Goal: Transaction & Acquisition: Purchase product/service

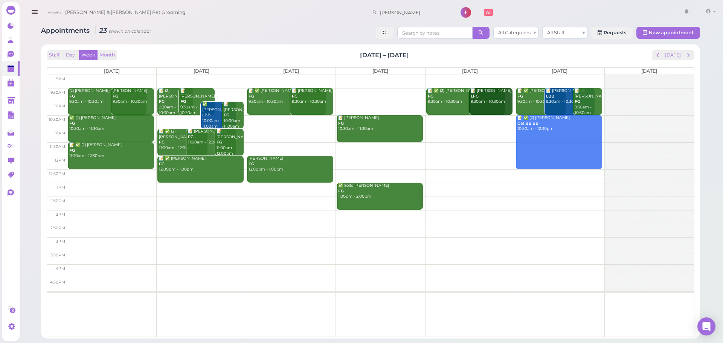
drag, startPoint x: 332, startPoint y: 54, endPoint x: 447, endPoint y: 47, distance: 115.0
click at [447, 47] on div "Staff Day Week Month Sep 22 – 28, 2025 Today Mon 9/22 Tue 9/23 Wed 9/24 Thu 9/2…" at bounding box center [370, 191] width 659 height 294
click at [437, 55] on div "Staff Day Week Month Sep 22 – 28, 2025 Today" at bounding box center [370, 55] width 647 height 10
drag, startPoint x: 436, startPoint y: 55, endPoint x: 330, endPoint y: 52, distance: 106.6
click at [330, 52] on div "Staff Day Week Month Sep 22 – 28, 2025 Today" at bounding box center [370, 55] width 647 height 10
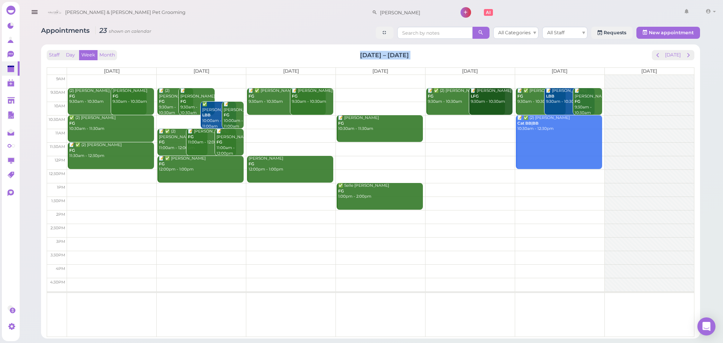
click at [330, 52] on div "Staff Day Week Month Sep 22 – 28, 2025 Today" at bounding box center [370, 55] width 647 height 10
drag, startPoint x: 330, startPoint y: 52, endPoint x: 420, endPoint y: 52, distance: 90.7
click at [420, 52] on div "Staff Day Week Month Sep 22 – 28, 2025 Today" at bounding box center [370, 55] width 647 height 10
drag, startPoint x: 420, startPoint y: 52, endPoint x: 338, endPoint y: 52, distance: 82.1
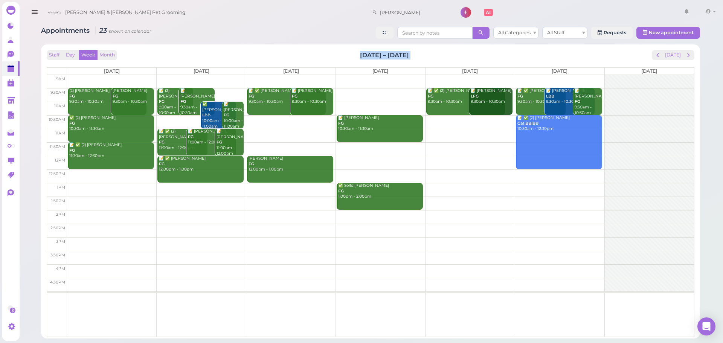
click at [338, 52] on div "Staff Day Week Month Sep 22 – 28, 2025 Today" at bounding box center [370, 55] width 647 height 10
drag, startPoint x: 338, startPoint y: 52, endPoint x: 419, endPoint y: 50, distance: 80.6
click at [419, 50] on div "Staff Day Week Month Sep 22 – 28, 2025 Today" at bounding box center [370, 55] width 647 height 10
click at [418, 50] on div "Staff Day Week Month Sep 22 – 28, 2025 Today" at bounding box center [370, 55] width 647 height 10
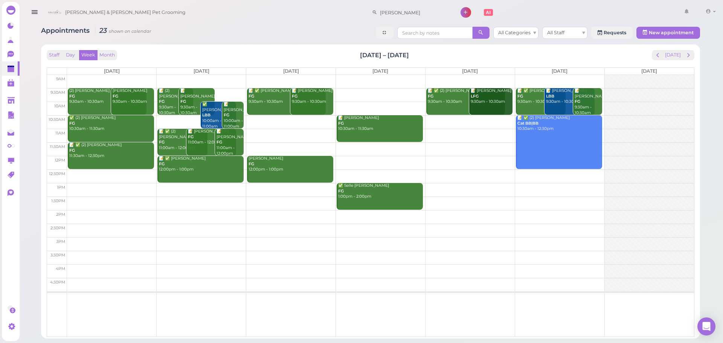
click at [673, 48] on div "Staff Day Week Month Sep 22 – 28, 2025 Today Mon 9/22 Tue 9/23 Wed 9/24 Thu 9/2…" at bounding box center [370, 191] width 651 height 286
click at [673, 50] on button "[DATE]" at bounding box center [673, 55] width 20 height 10
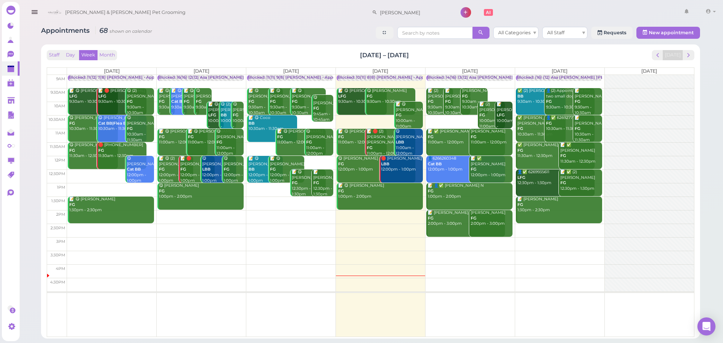
click at [338, 42] on div "Appointments 68 shown on calendar All Categories All Staff Requests New appoint…" at bounding box center [371, 179] width 678 height 317
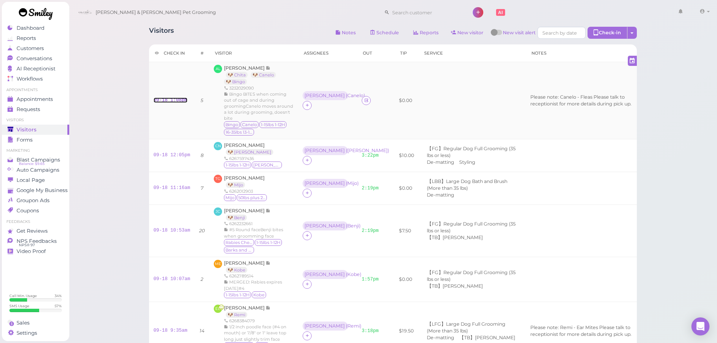
click at [181, 98] on link "09-18 1:08pm" at bounding box center [171, 99] width 34 height 5
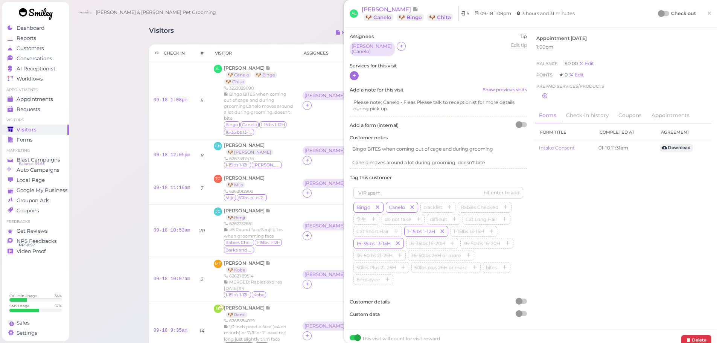
click at [355, 73] on icon at bounding box center [354, 76] width 5 height 6
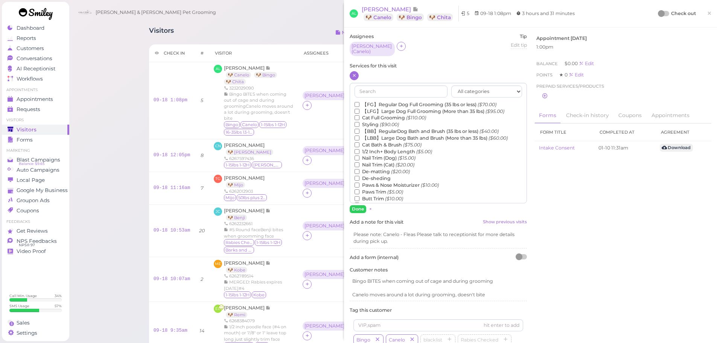
click at [375, 104] on label "【FG】Regular Dog Full Grooming (35 lbs or less) ($70.00)" at bounding box center [426, 104] width 142 height 7
click at [359, 104] on input "【FG】Regular Dog Full Grooming (35 lbs or less) ($70.00)" at bounding box center [357, 104] width 5 height 5
click at [380, 169] on label "De-matting ($20.00)" at bounding box center [382, 171] width 55 height 7
click at [359, 169] on input "De-matting ($20.00)" at bounding box center [357, 171] width 5 height 5
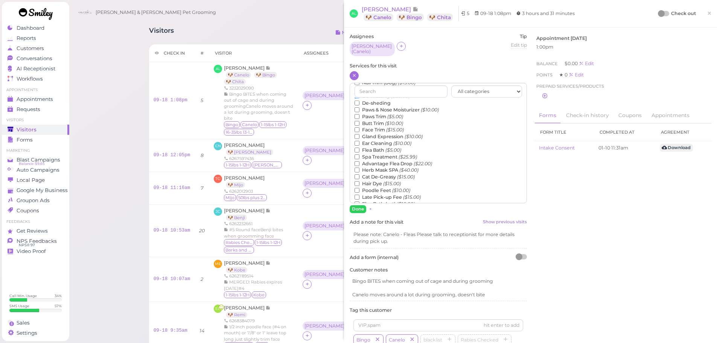
click at [376, 148] on label "Flea Bath ($5.00)" at bounding box center [378, 150] width 47 height 7
click at [359, 148] on input "Flea Bath ($5.00)" at bounding box center [357, 150] width 5 height 5
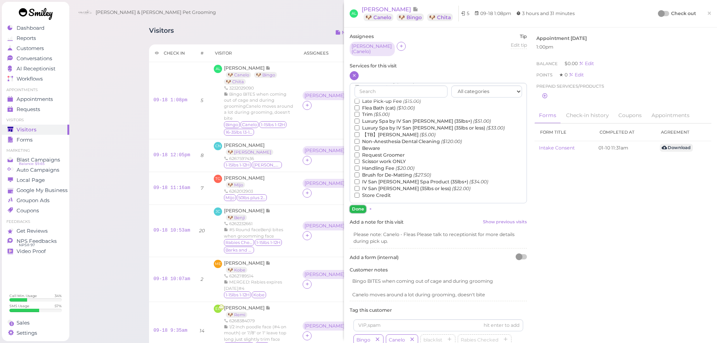
click at [355, 205] on button "Done" at bounding box center [358, 209] width 17 height 8
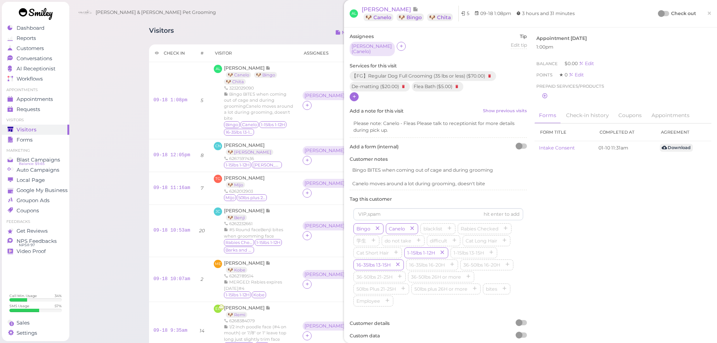
click at [652, 13] on div "AL [PERSON_NAME] 🐶 Canelo 🐶 Bingo 🐶 Chita 5 09-18 1:08pm 3 hours and 31 minutes…" at bounding box center [531, 14] width 362 height 16
click at [659, 18] on div "Check out ×" at bounding box center [685, 14] width 53 height 16
click at [658, 13] on div at bounding box center [661, 13] width 7 height 7
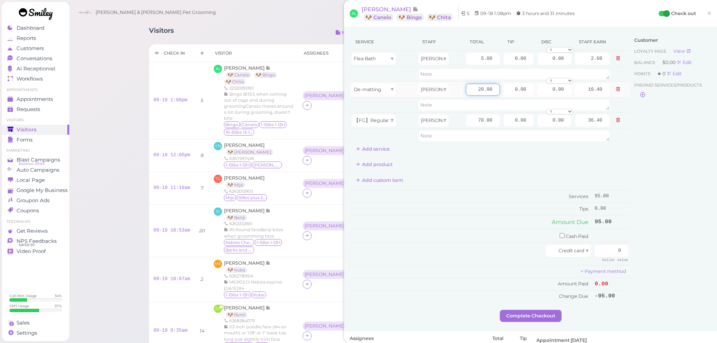
click at [469, 90] on input "20.00" at bounding box center [483, 90] width 34 height 12
type input "10.00"
type input "5.20"
click at [469, 119] on input "70.00" at bounding box center [483, 120] width 34 height 12
type input "80.00"
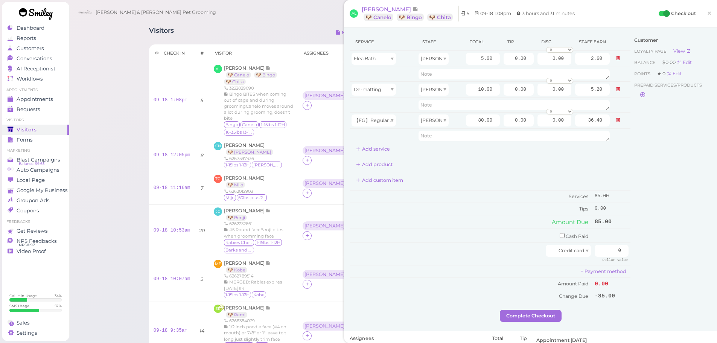
type input "41.60"
click at [472, 159] on div "Add product" at bounding box center [490, 164] width 281 height 12
click at [466, 87] on input "10.00" at bounding box center [483, 90] width 34 height 12
type input "5.00"
type input "2.60"
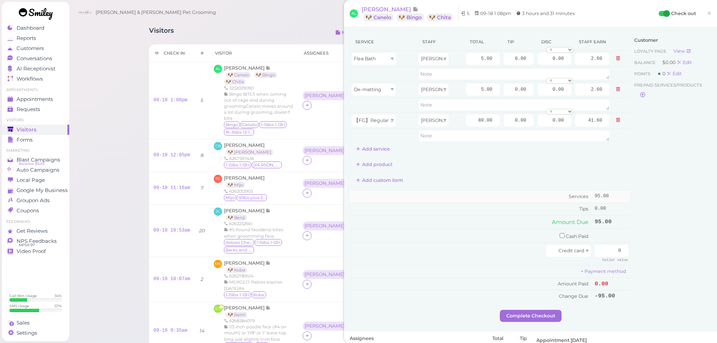
drag, startPoint x: 501, startPoint y: 199, endPoint x: 626, endPoint y: 250, distance: 135.3
click at [503, 201] on td "Services" at bounding box center [471, 196] width 243 height 12
drag, startPoint x: 555, startPoint y: 235, endPoint x: 585, endPoint y: 236, distance: 30.5
click at [560, 235] on input "checkbox" at bounding box center [562, 235] width 5 height 5
checkbox input "true"
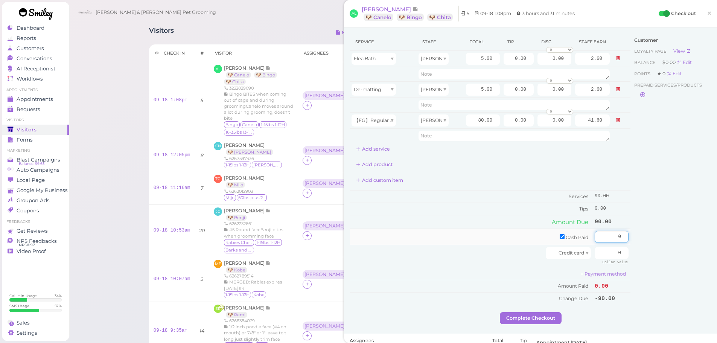
click at [595, 235] on input "0" at bounding box center [612, 237] width 34 height 12
type input "90"
click at [468, 263] on td "Credit card" at bounding box center [471, 256] width 243 height 23
click at [520, 323] on button "Complete Checkout" at bounding box center [531, 318] width 62 height 12
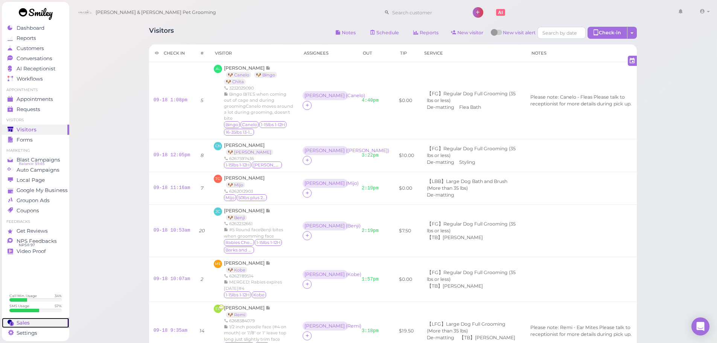
click at [50, 323] on div "Sales" at bounding box center [35, 323] width 54 height 6
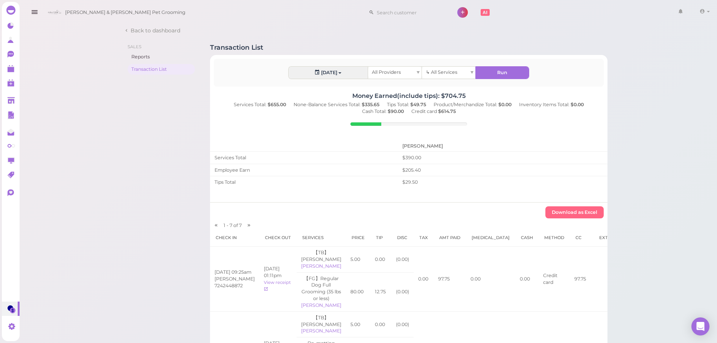
click at [549, 30] on div "Back to dashboard" at bounding box center [368, 31] width 488 height 9
